Goal: Contribute content

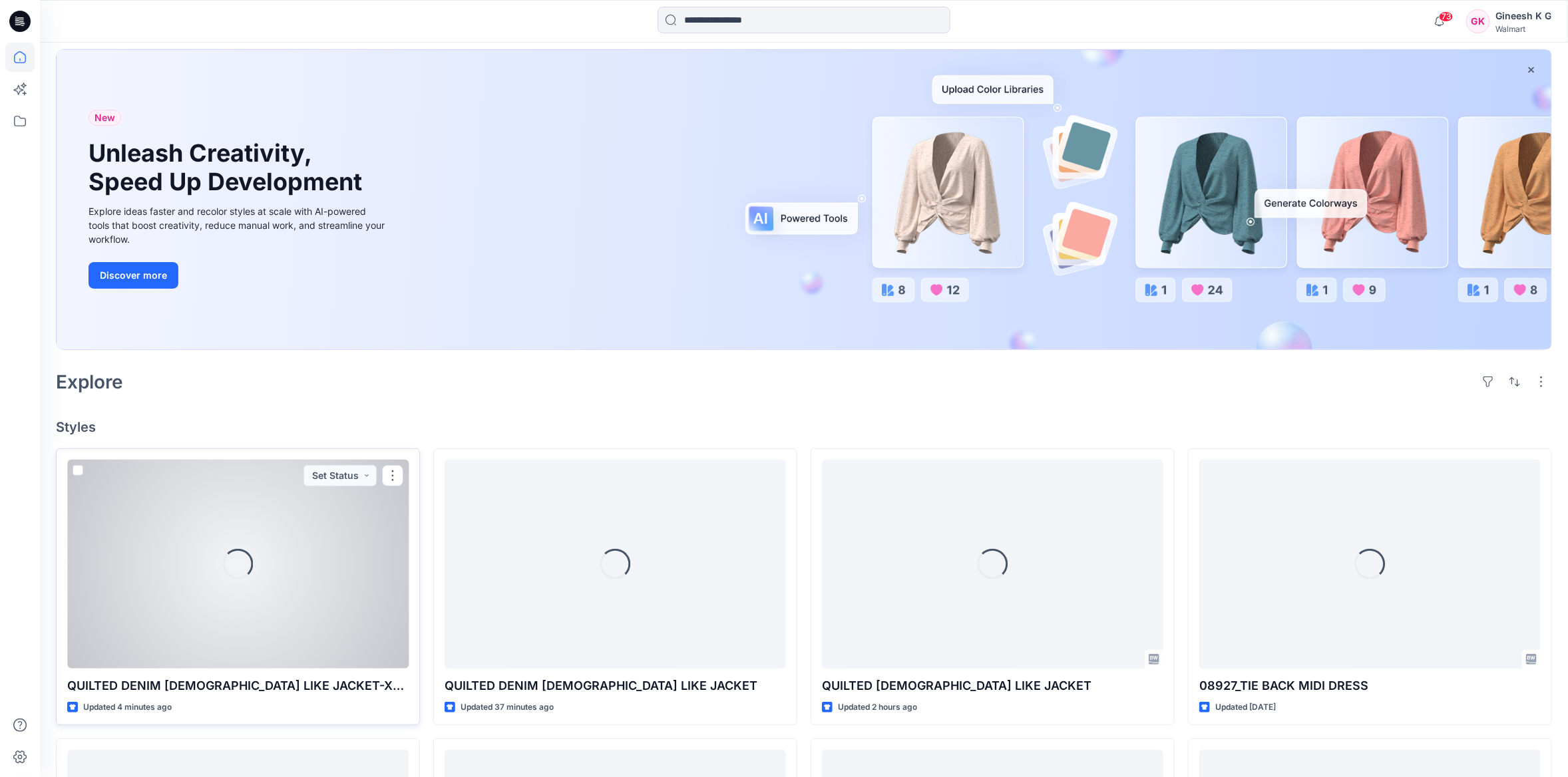
scroll to position [266, 0]
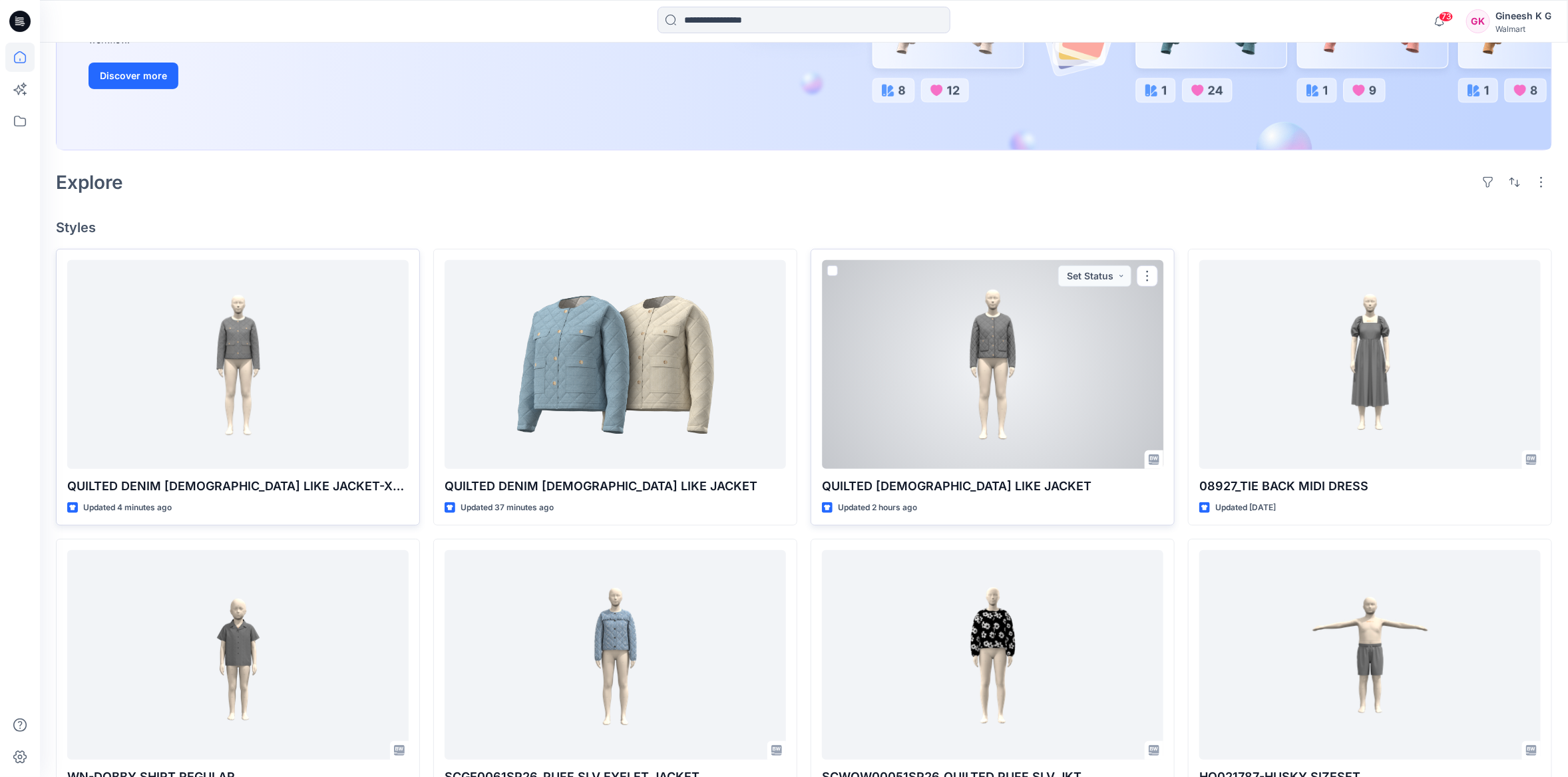
click at [1051, 423] on div at bounding box center [992, 365] width 341 height 209
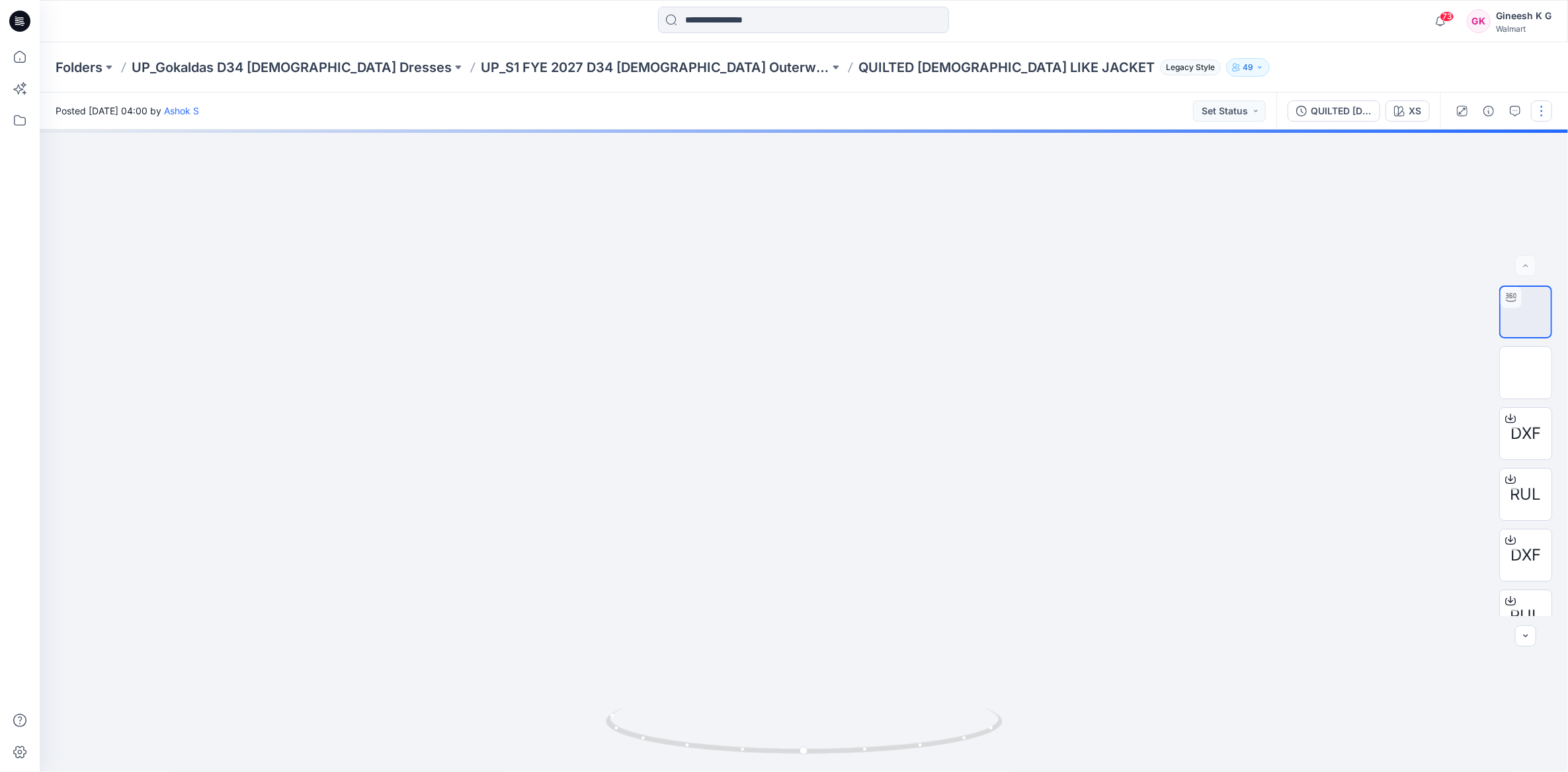
click at [1538, 110] on button "button" at bounding box center [1542, 111] width 21 height 21
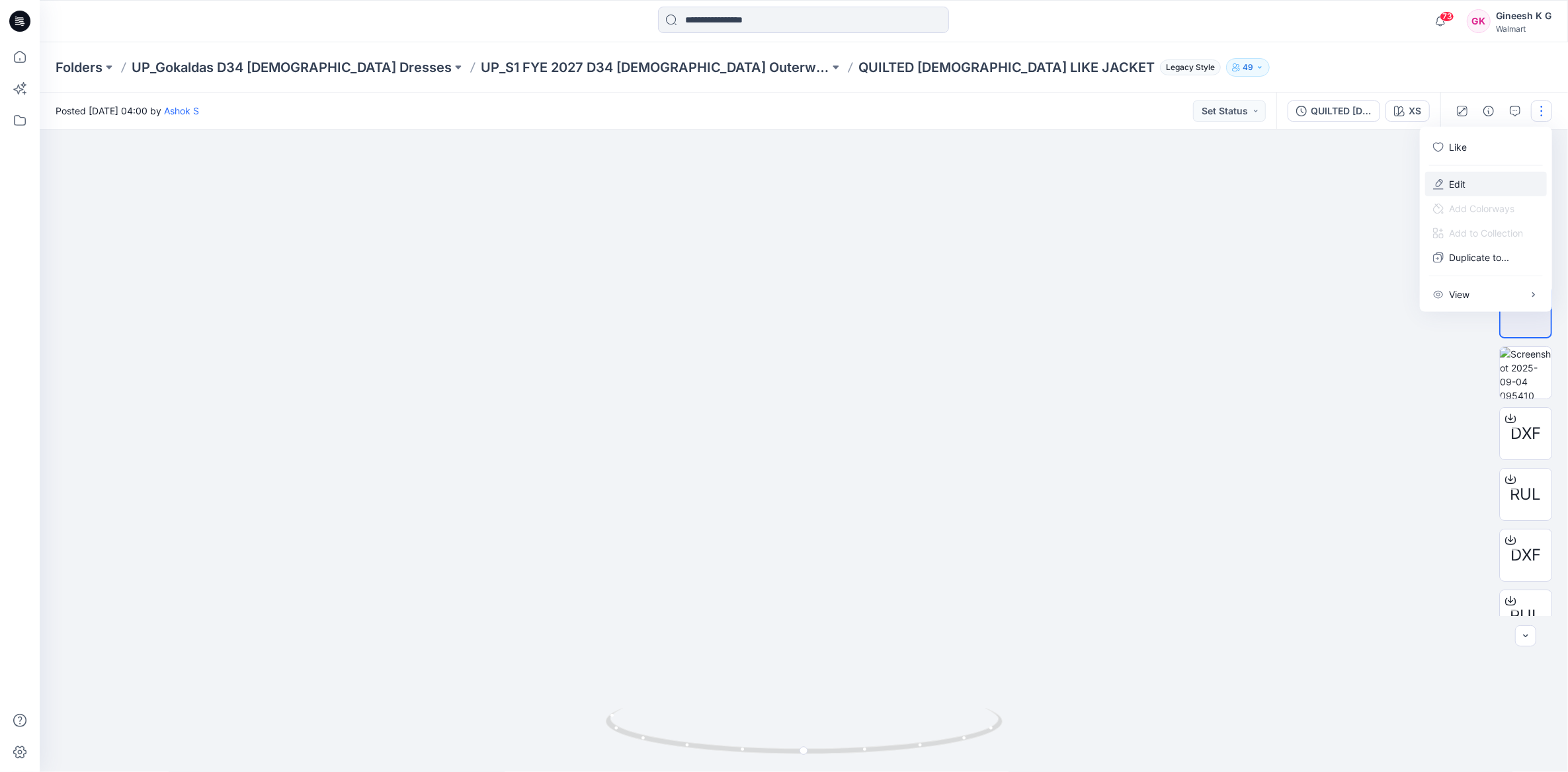
click at [1461, 185] on p "Edit" at bounding box center [1458, 184] width 17 height 14
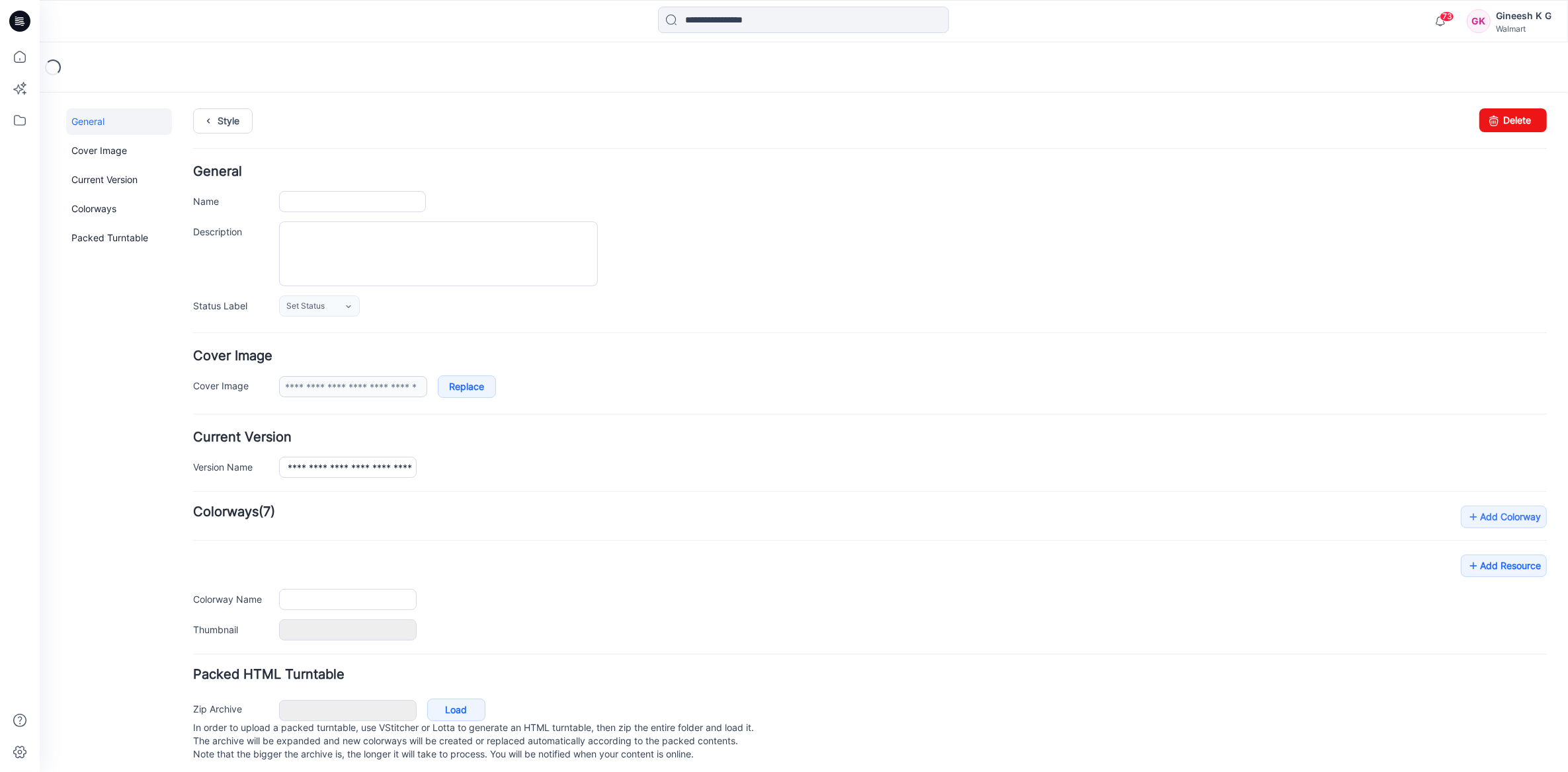
type input "**********"
type input "**"
type input "**********"
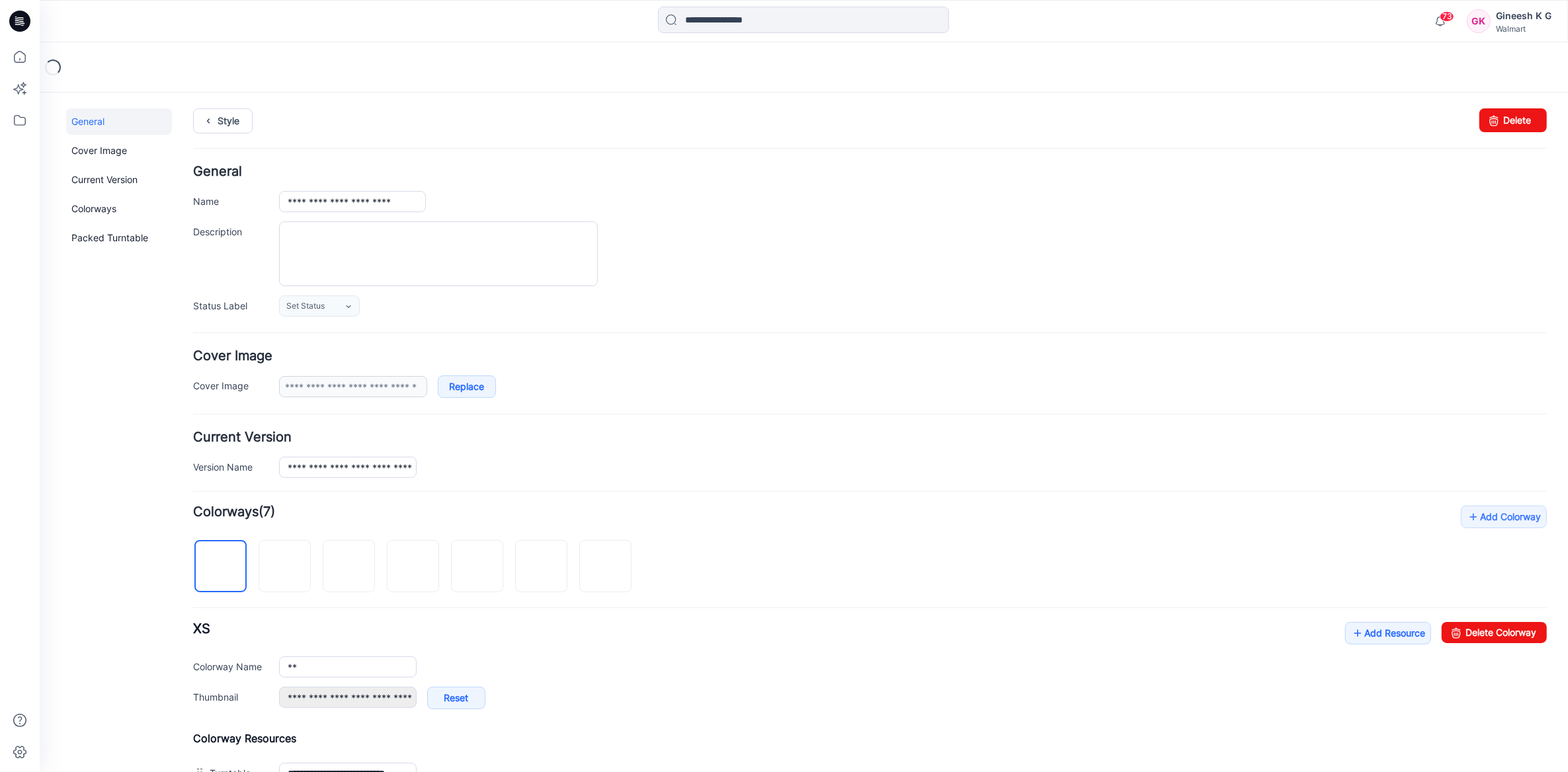
scroll to position [348, 0]
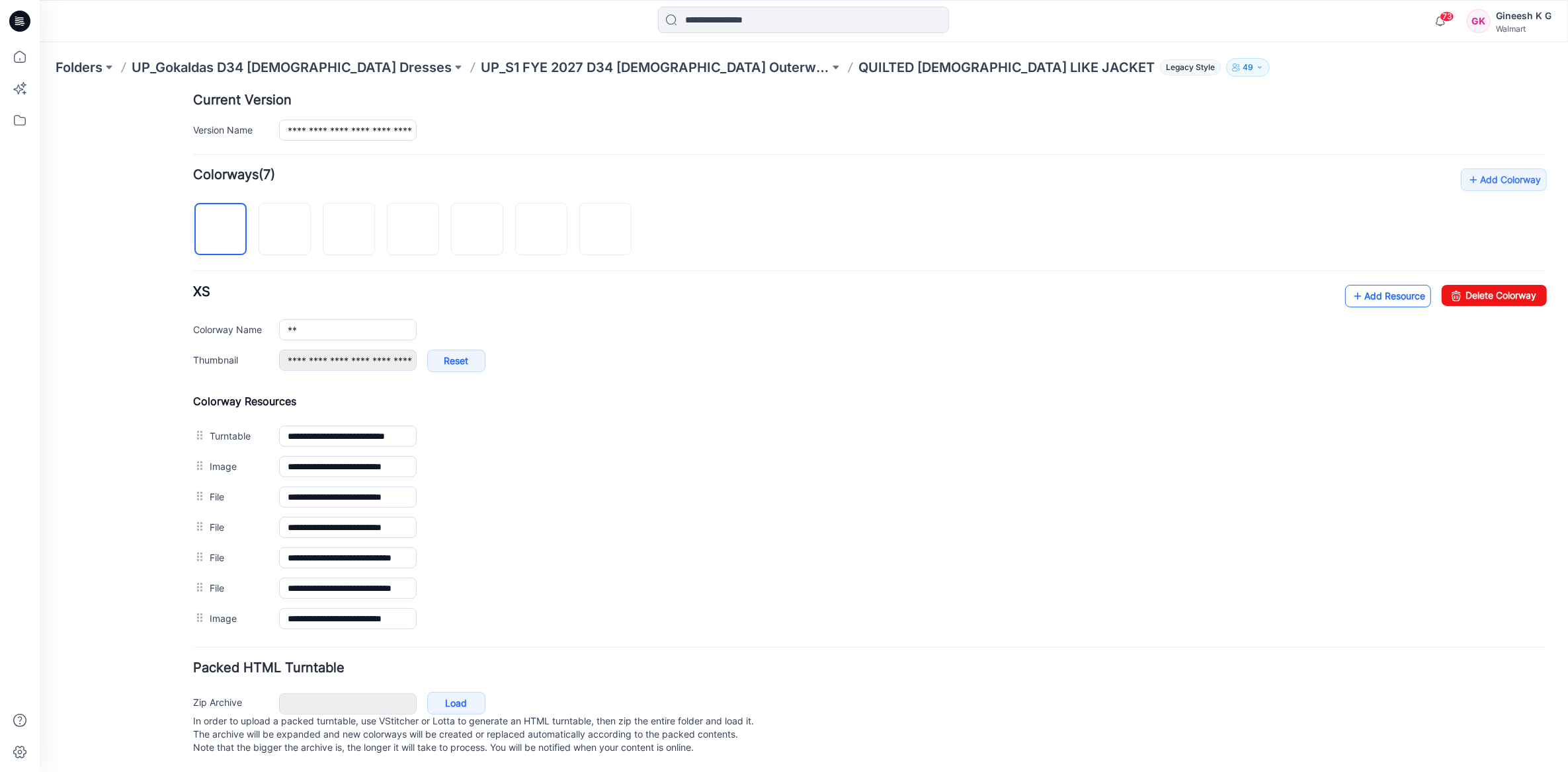
click at [1363, 290] on link "Add Resource" at bounding box center [1388, 296] width 86 height 23
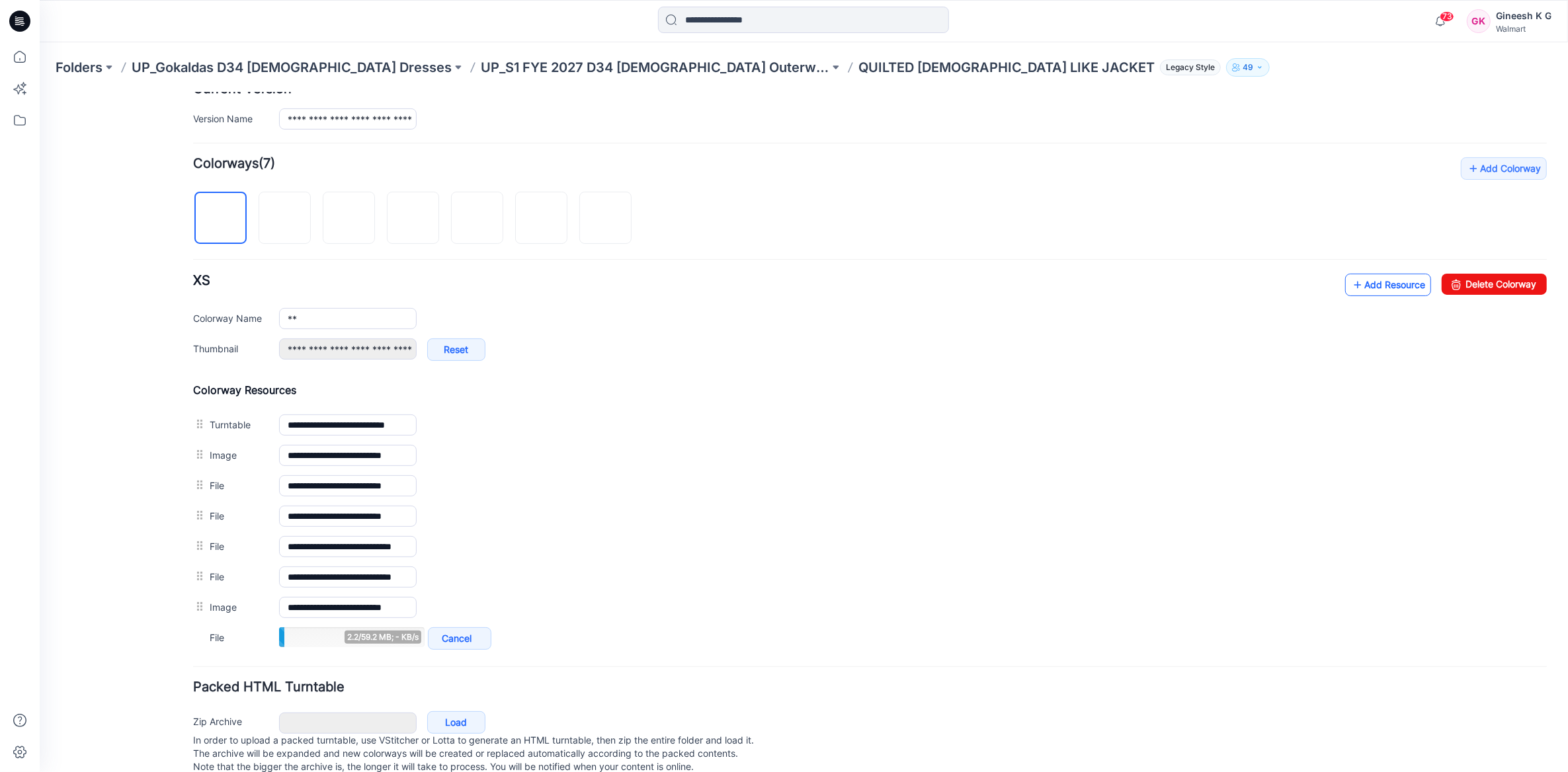
click at [1386, 290] on link "Add Resource" at bounding box center [1388, 284] width 86 height 23
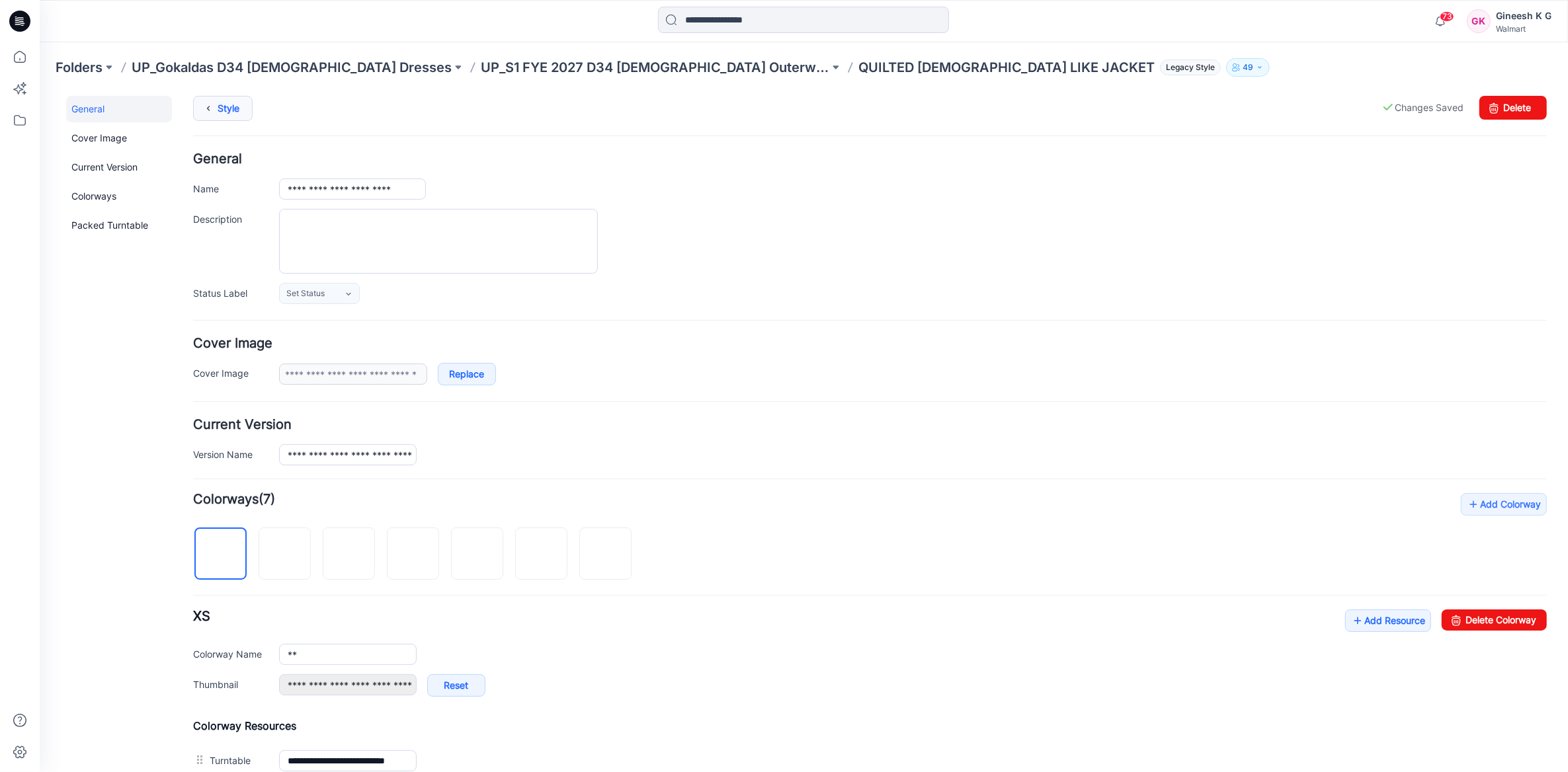
scroll to position [0, 0]
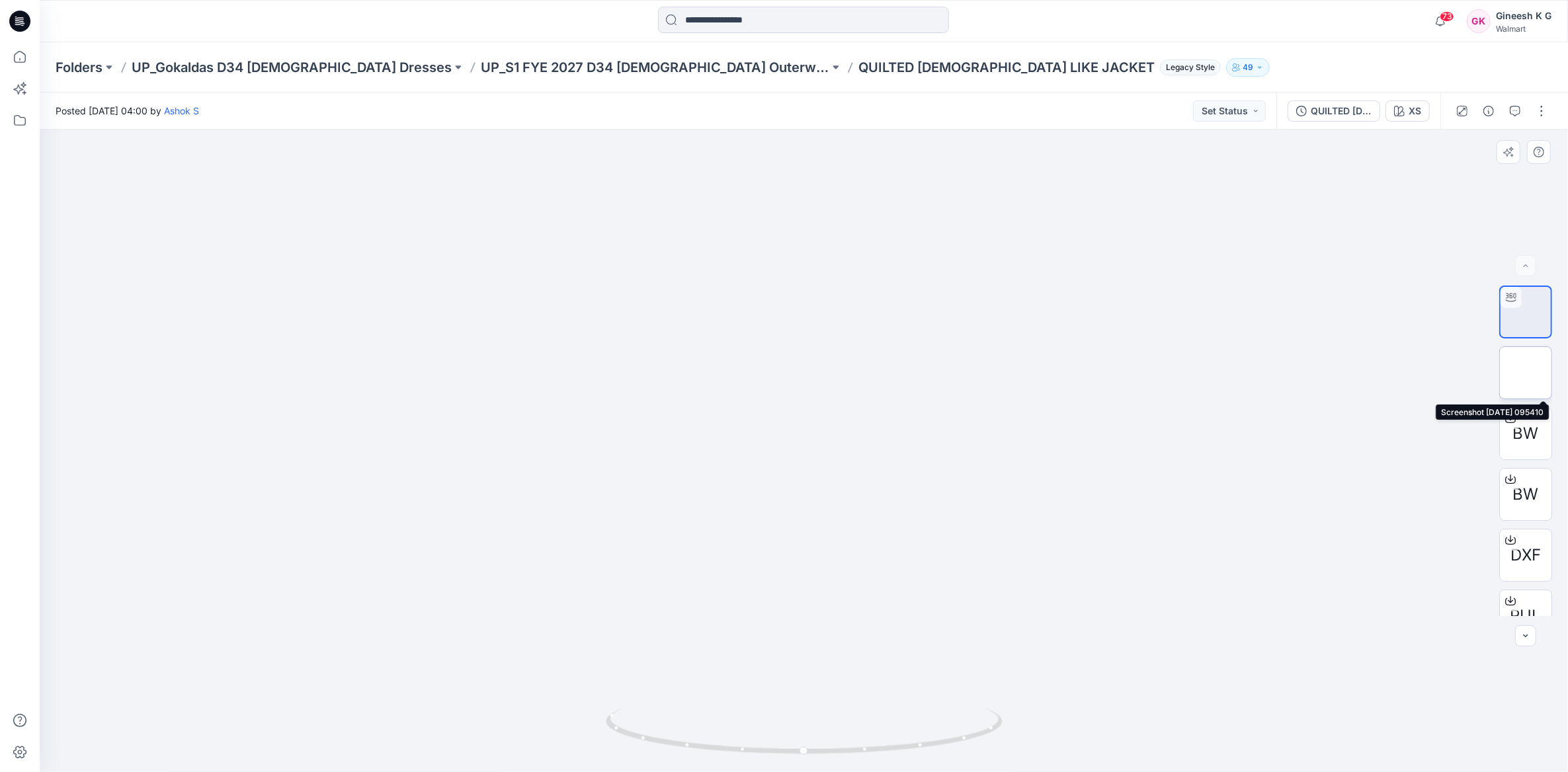
click at [1526, 373] on img at bounding box center [1526, 373] width 0 height 0
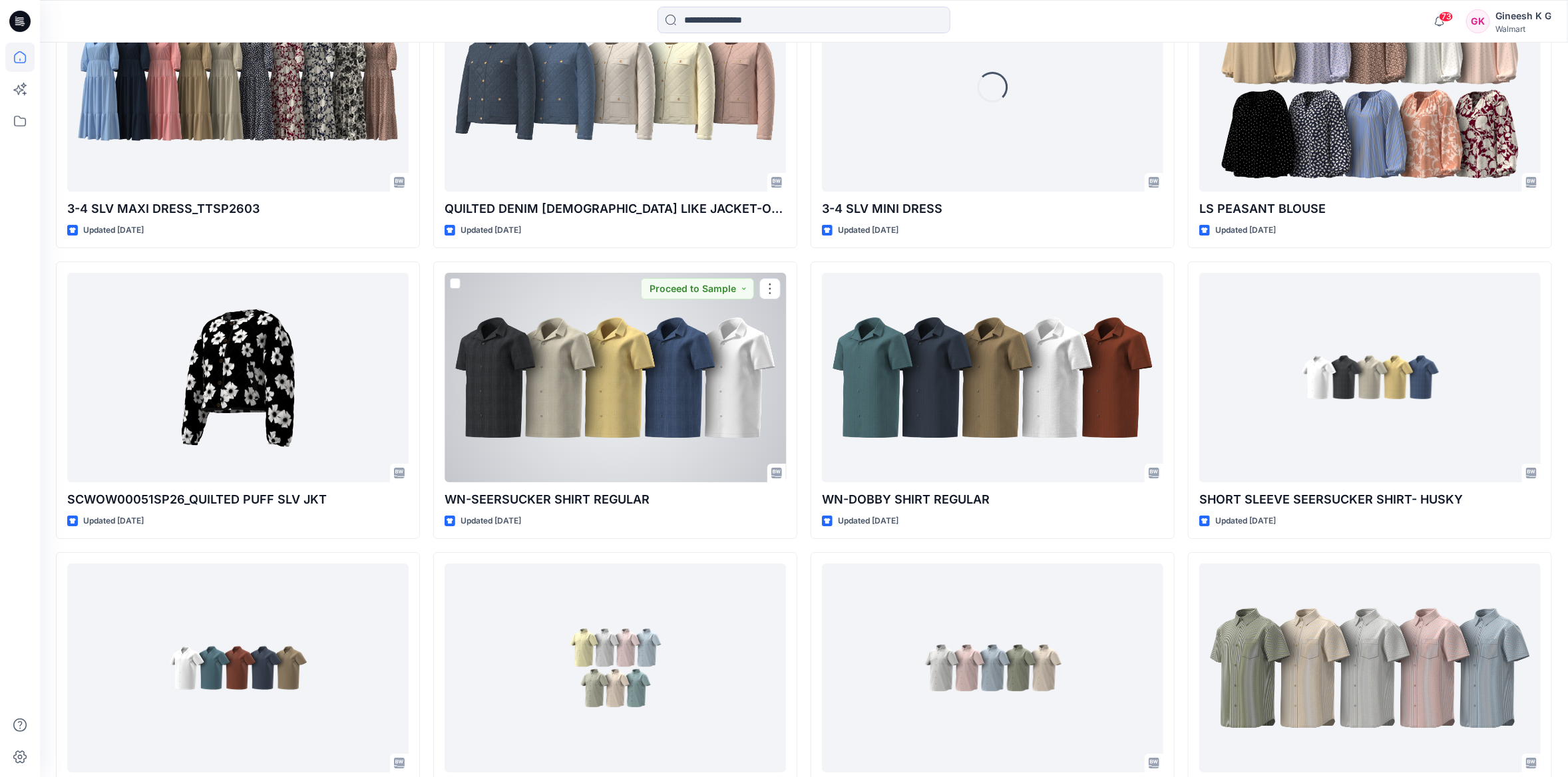
scroll to position [3068, 0]
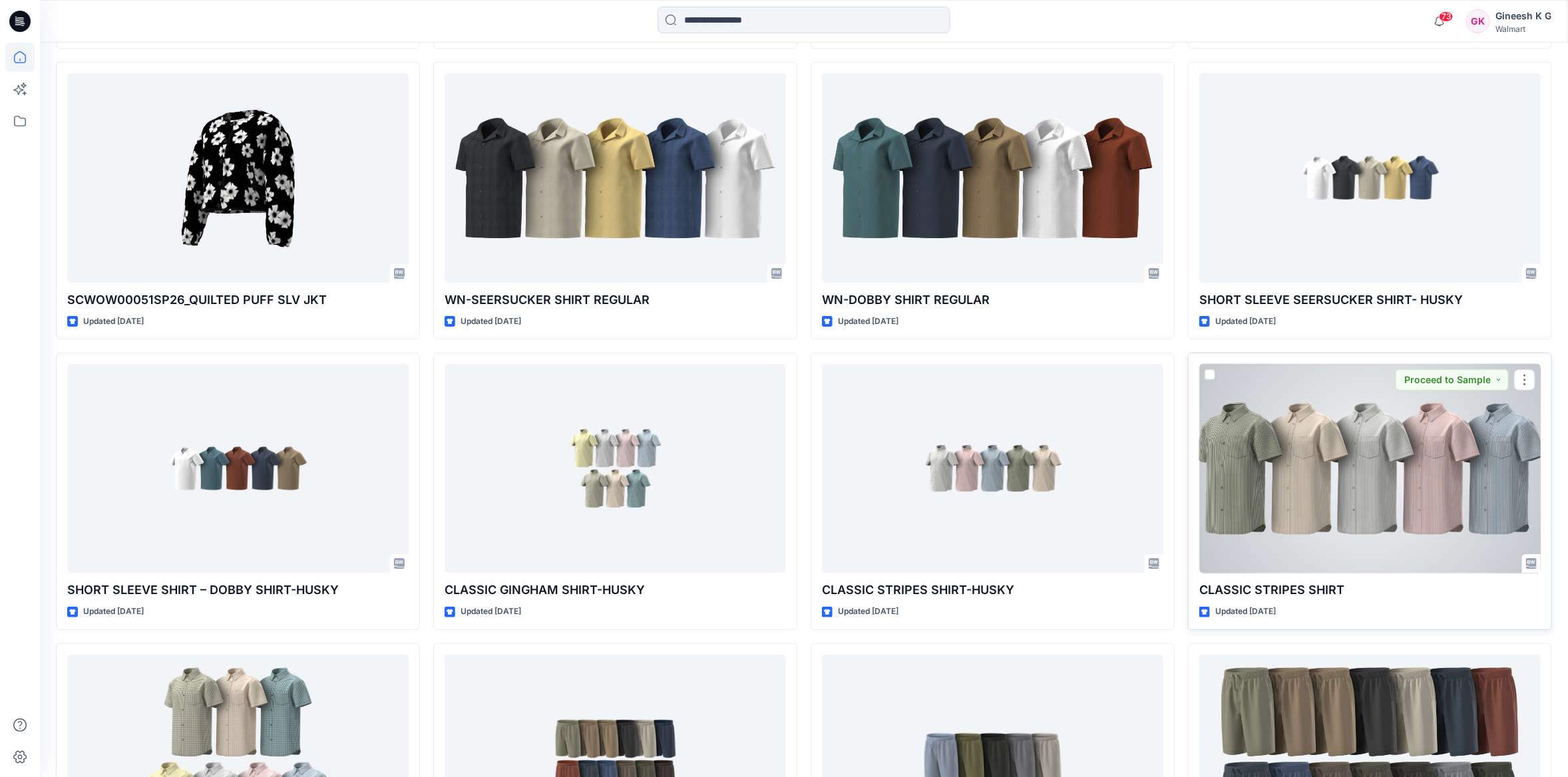
click at [1249, 520] on div at bounding box center [1370, 468] width 341 height 209
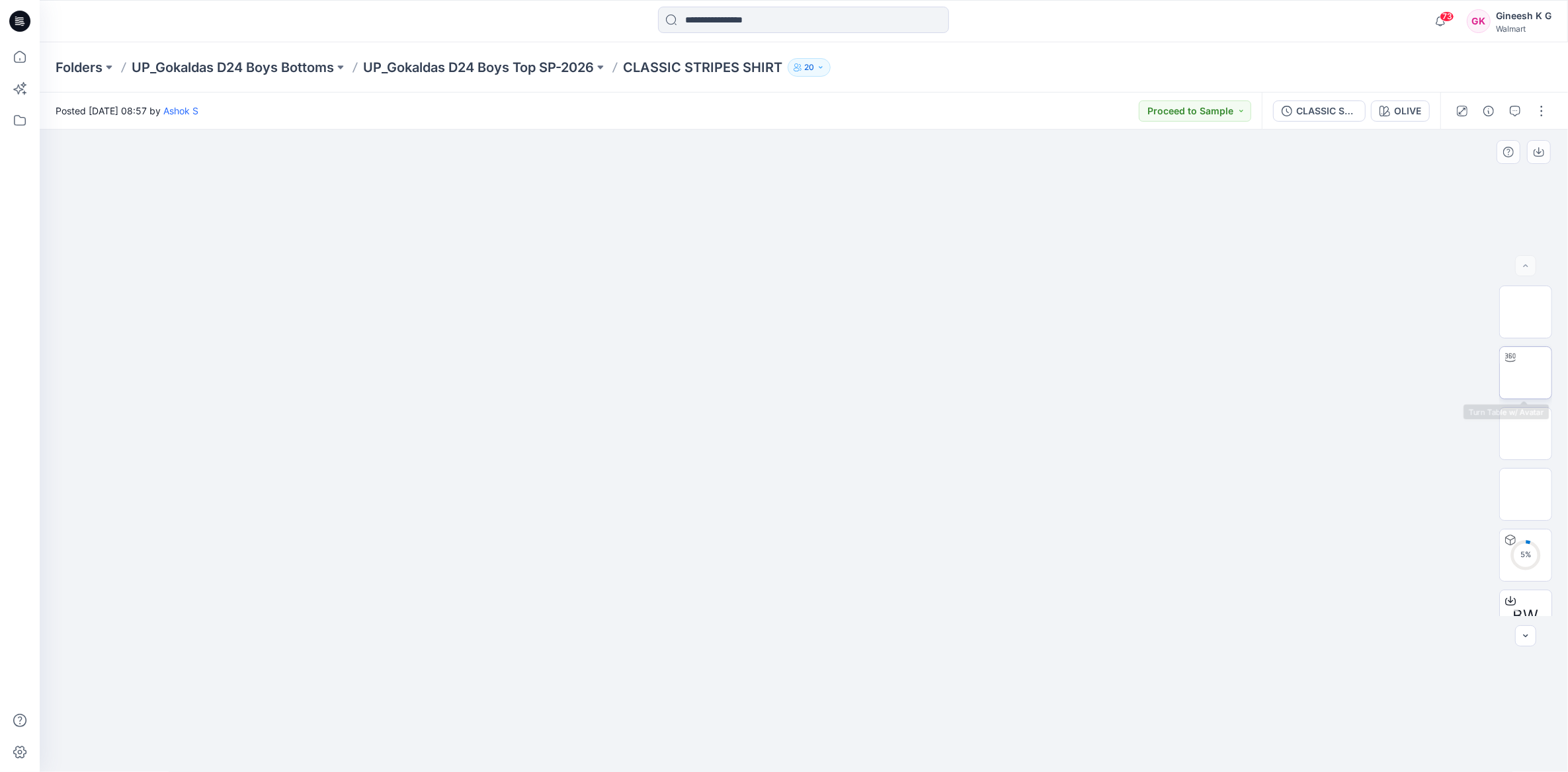
click at [1526, 373] on img at bounding box center [1526, 373] width 0 height 0
drag, startPoint x: 858, startPoint y: 399, endPoint x: 849, endPoint y: 564, distance: 165.2
drag, startPoint x: 850, startPoint y: 523, endPoint x: 851, endPoint y: 350, distance: 173.0
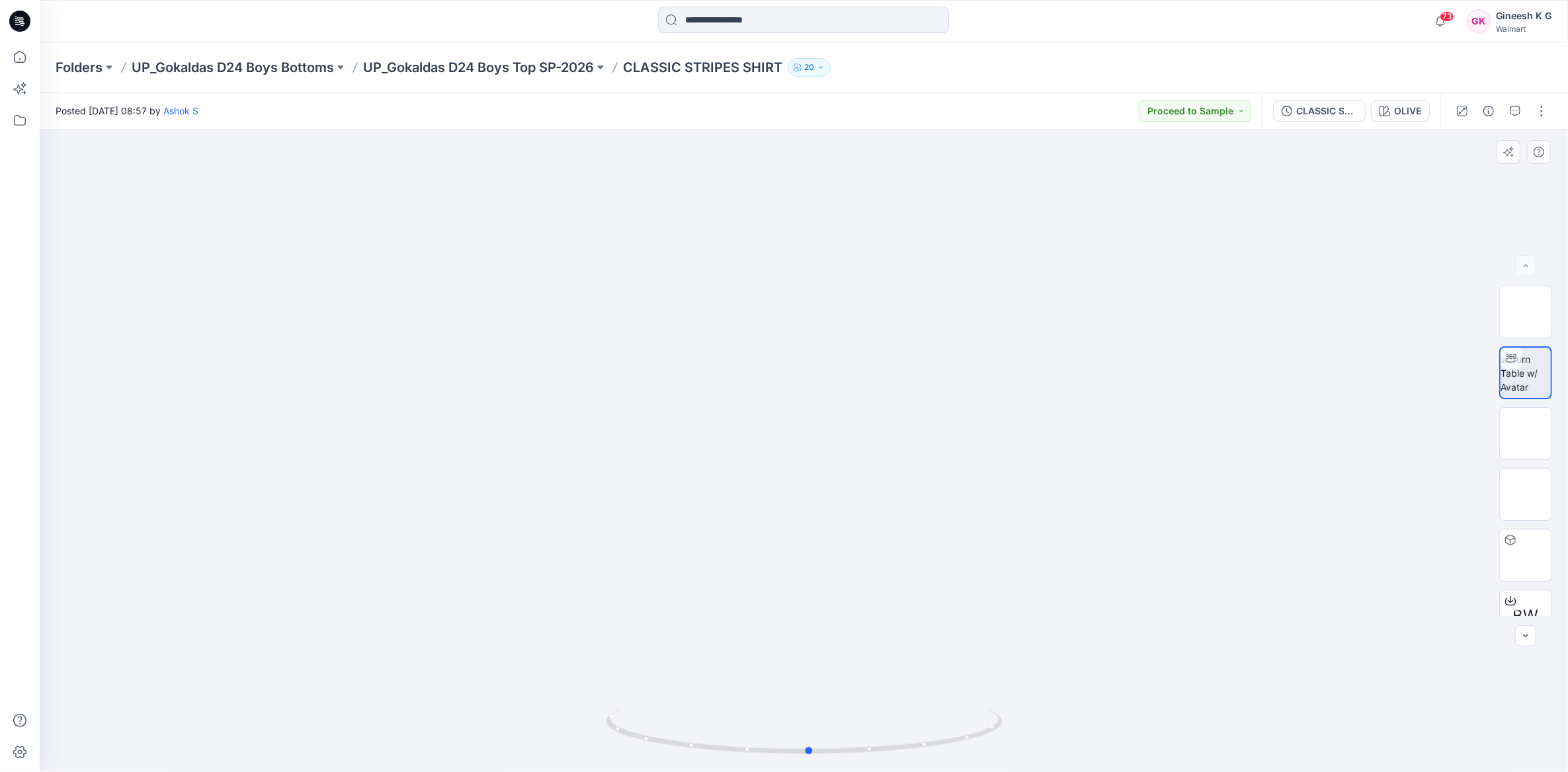
drag, startPoint x: 966, startPoint y: 726, endPoint x: 971, endPoint y: 764, distance: 38.3
click at [971, 764] on div at bounding box center [804, 739] width 397 height 66
click at [19, 55] on icon at bounding box center [20, 56] width 29 height 29
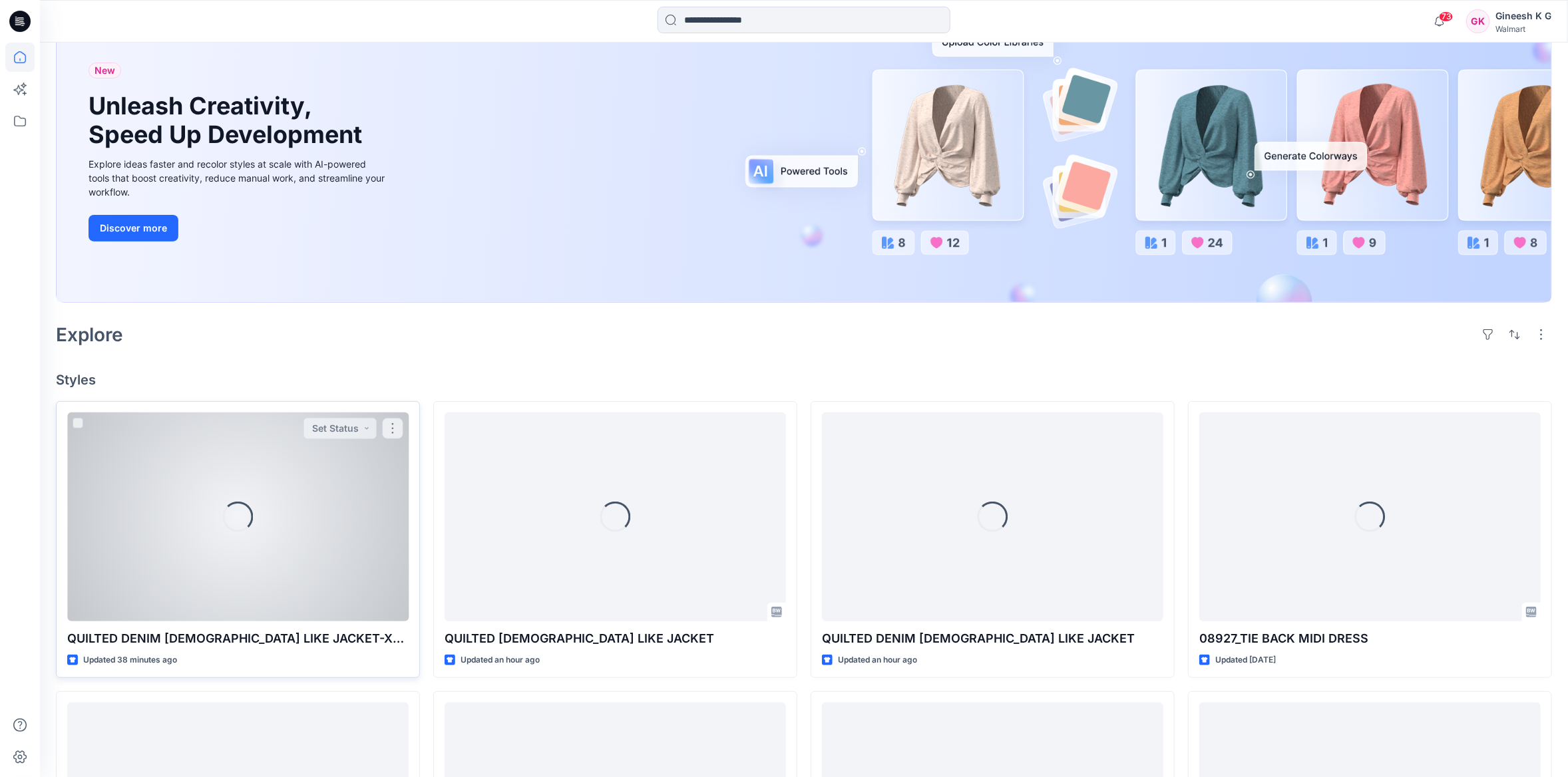
scroll to position [199, 0]
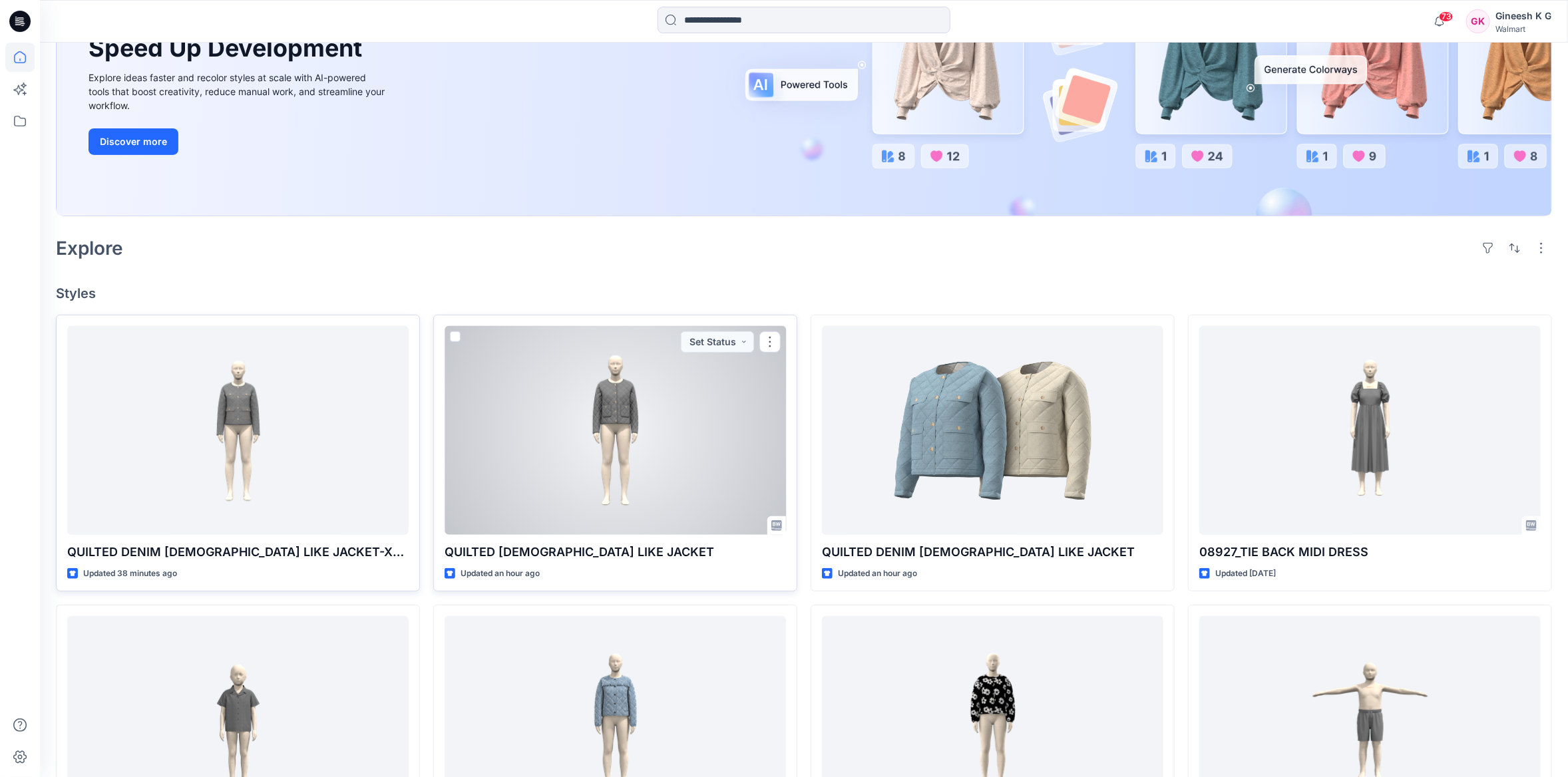
click at [619, 479] on div at bounding box center [616, 430] width 341 height 209
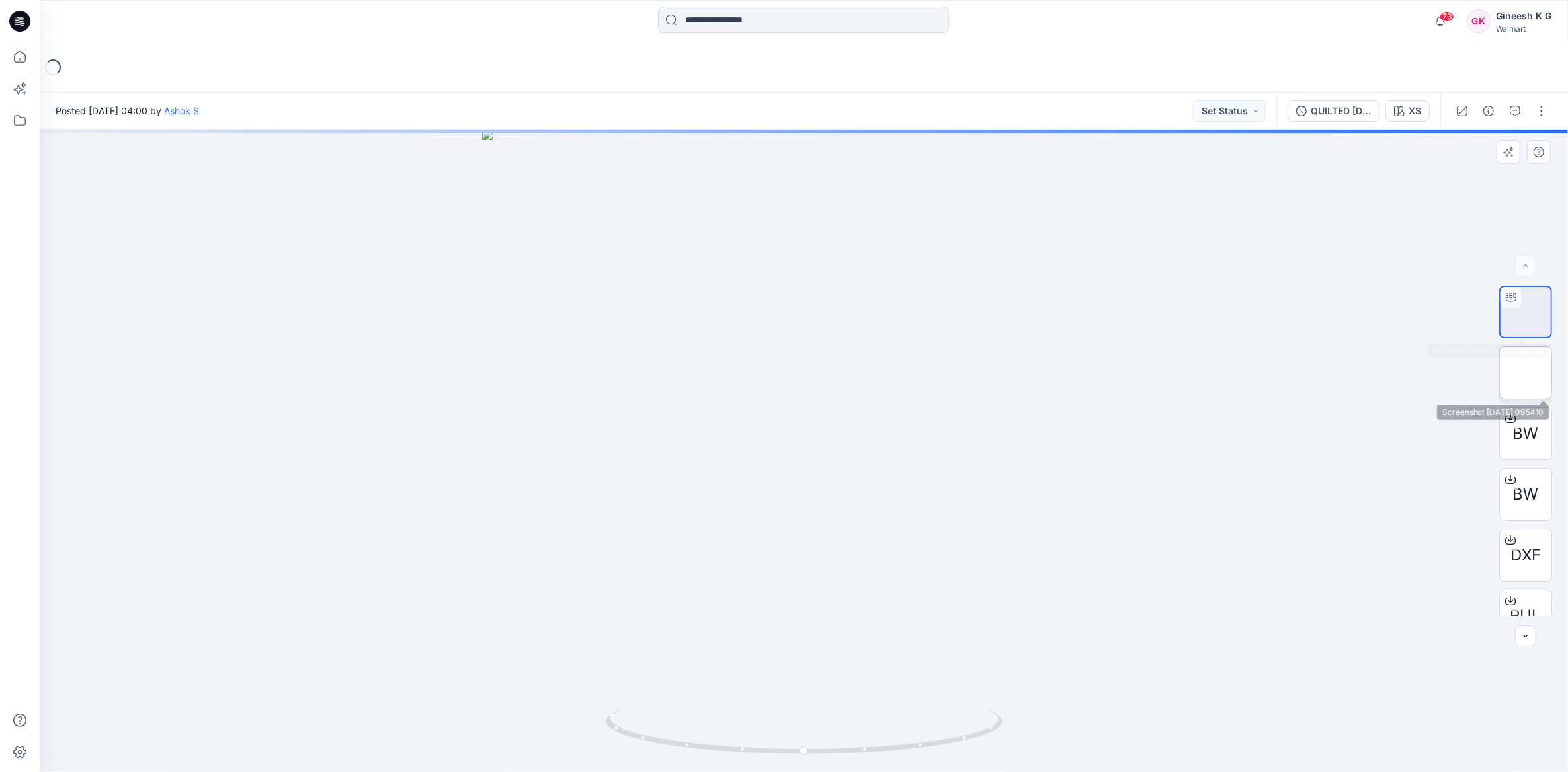
click at [1526, 373] on img at bounding box center [1526, 373] width 0 height 0
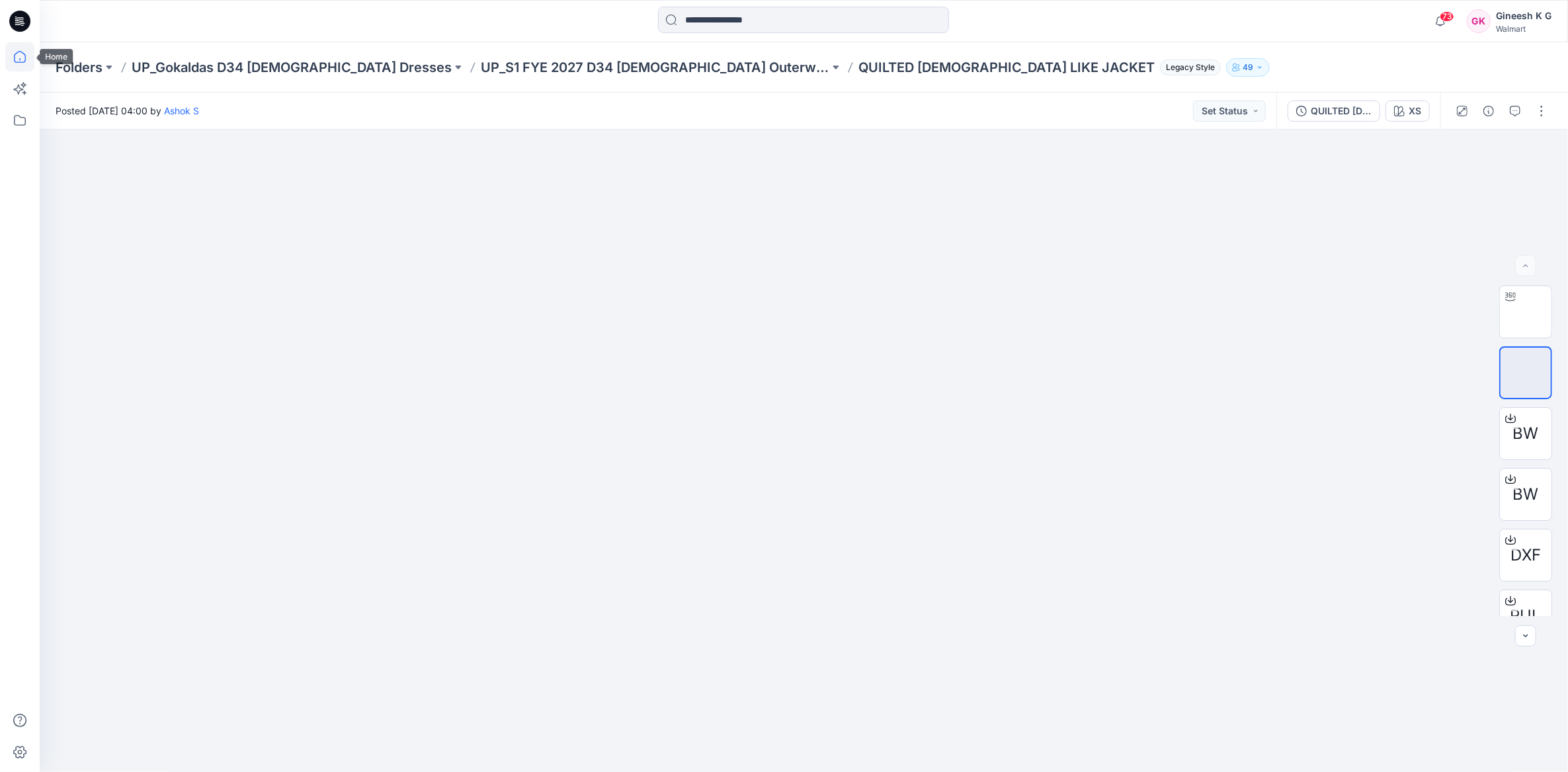
click at [21, 54] on icon at bounding box center [20, 56] width 29 height 29
